Goal: Task Accomplishment & Management: Complete application form

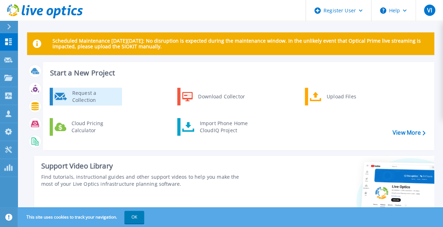
click at [78, 103] on div "Request a Collection" at bounding box center [94, 97] width 51 height 14
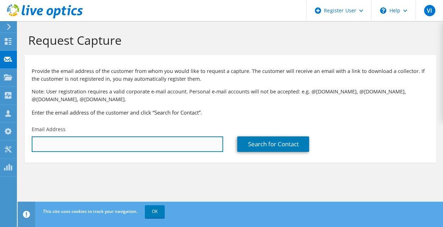
click at [87, 150] on input "text" at bounding box center [128, 144] width 192 height 16
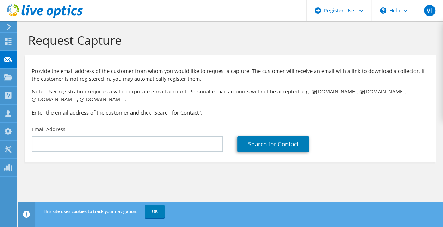
click at [257, 178] on section "Request Capture Provide the email address of the customer from whom you would l…" at bounding box center [231, 109] width 426 height 177
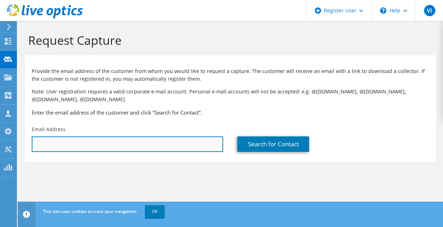
click at [119, 147] on input "text" at bounding box center [128, 144] width 192 height 16
paste input "[EMAIL_ADDRESS][DOMAIN_NAME]"
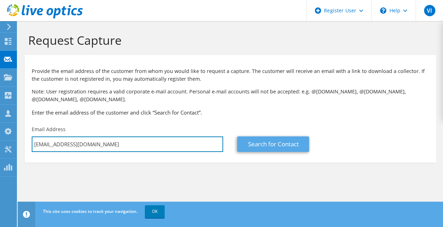
type input "[EMAIL_ADDRESS][DOMAIN_NAME]"
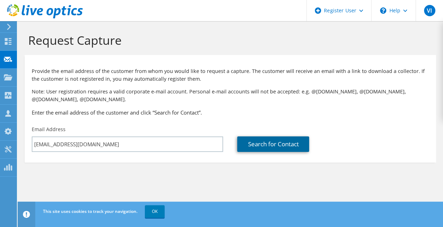
click at [248, 147] on link "Search for Contact" at bounding box center [273, 144] width 72 height 16
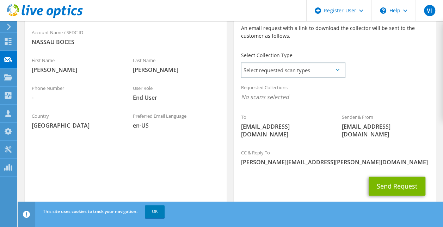
scroll to position [172, 0]
click at [290, 68] on span "Select requested scan types" at bounding box center [293, 70] width 103 height 14
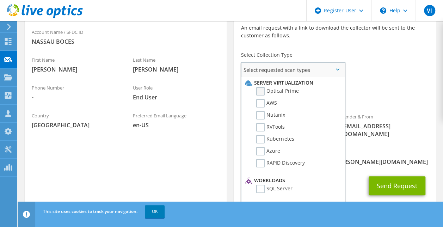
click at [288, 93] on label "Optical Prime" at bounding box center [277, 91] width 42 height 8
click at [0, 0] on input "Optical Prime" at bounding box center [0, 0] width 0 height 0
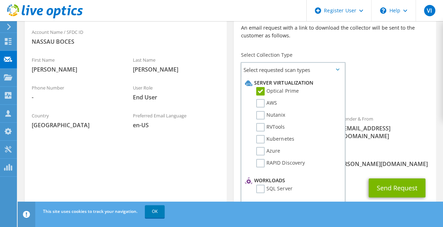
click at [382, 147] on div "CC & Reply To Vincent.Iannitelli@Dell.com" at bounding box center [335, 159] width 202 height 24
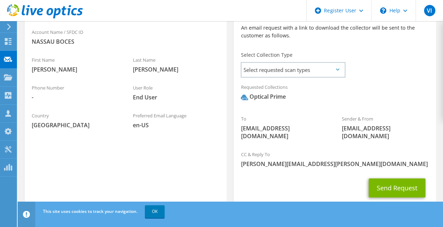
scroll to position [184, 0]
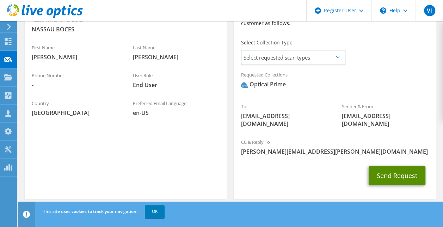
click at [391, 166] on button "Send Request" at bounding box center [397, 175] width 57 height 19
